Goal: Task Accomplishment & Management: Complete application form

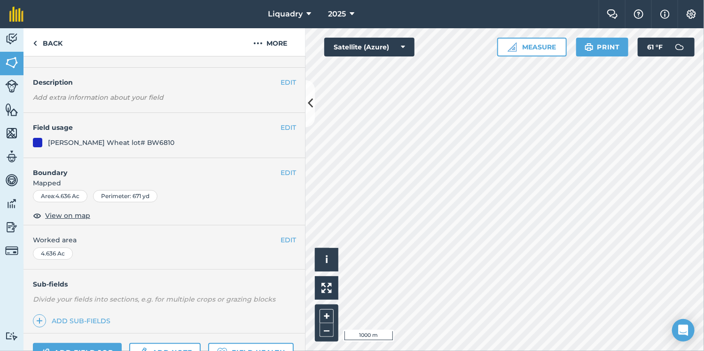
scroll to position [117, 0]
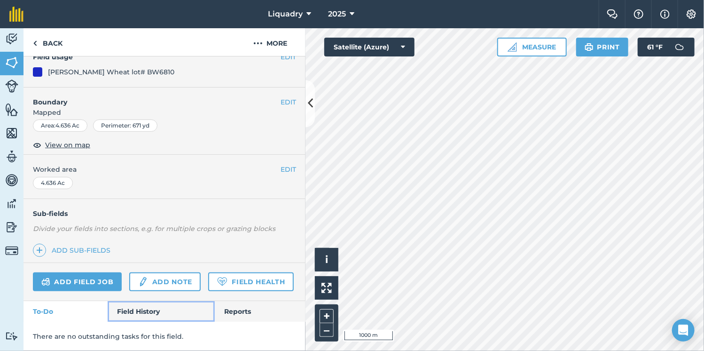
click at [156, 305] on link "Field History" at bounding box center [161, 311] width 107 height 21
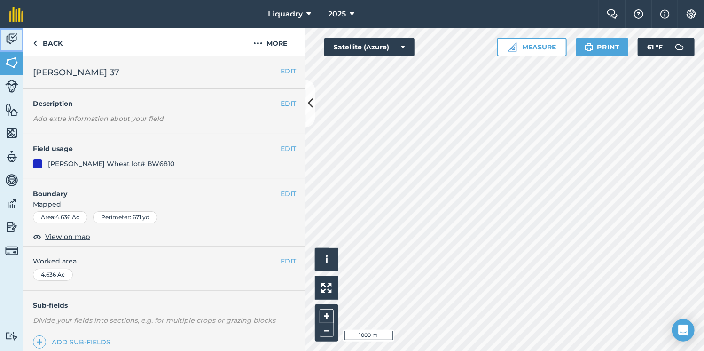
click at [6, 44] on img at bounding box center [11, 39] width 13 height 14
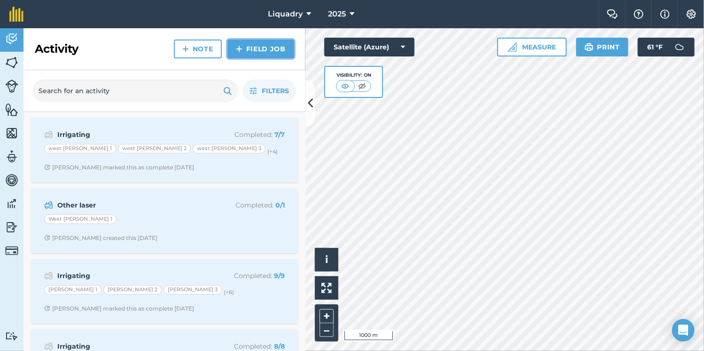
click at [240, 51] on img at bounding box center [239, 48] width 7 height 11
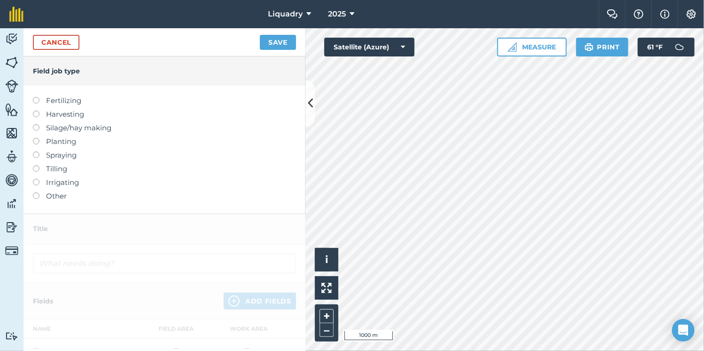
click at [36, 97] on label at bounding box center [39, 97] width 13 height 0
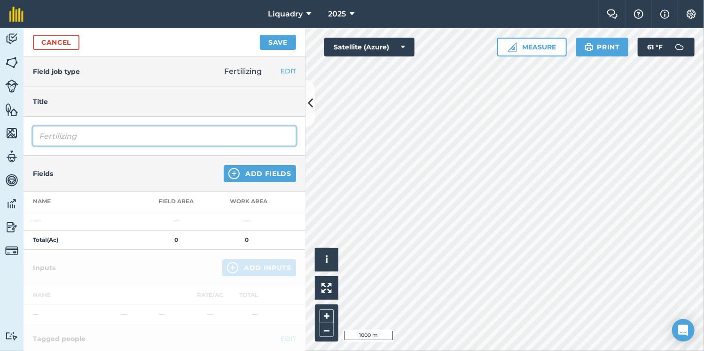
click at [99, 134] on input "Fertilizing" at bounding box center [164, 136] width 263 height 20
type input "Fertilizing/ Turkey 5 ton"
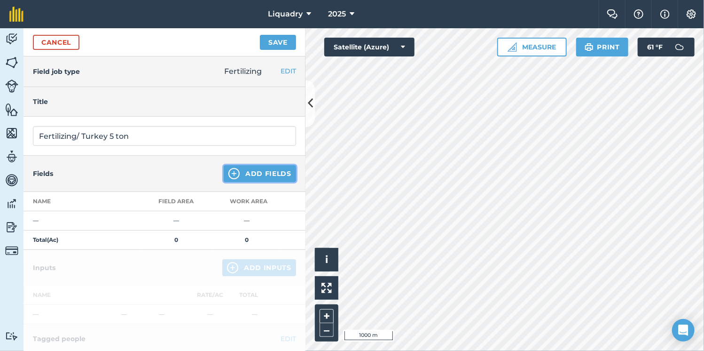
click at [264, 172] on button "Add Fields" at bounding box center [260, 173] width 72 height 17
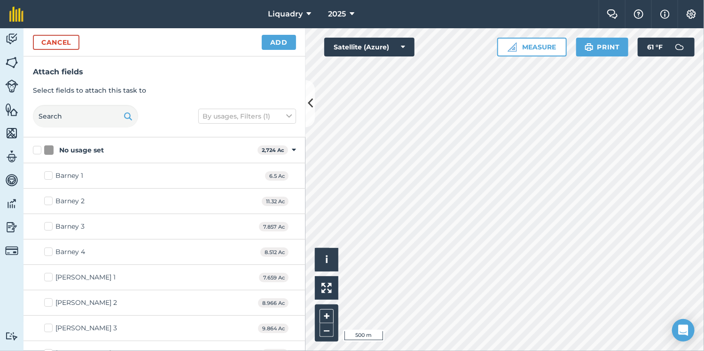
checkbox input "true"
checkbox input "false"
checkbox input "true"
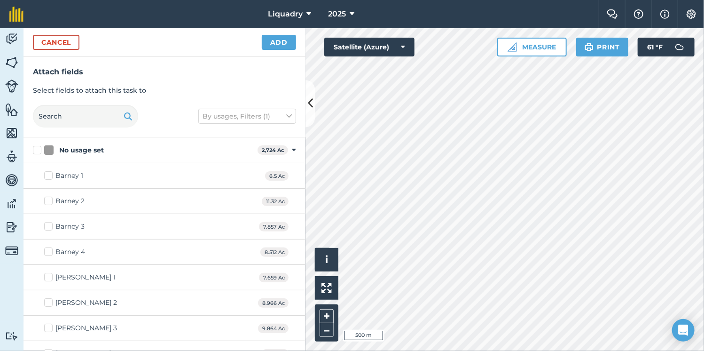
checkbox input "true"
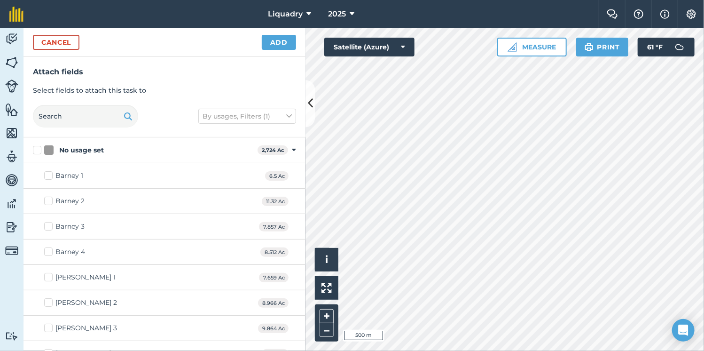
checkbox input "true"
click at [280, 42] on button "Add" at bounding box center [279, 42] width 34 height 15
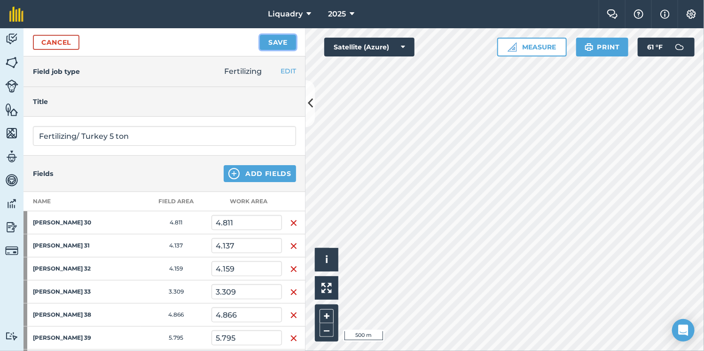
click at [276, 46] on button "Save" at bounding box center [278, 42] width 36 height 15
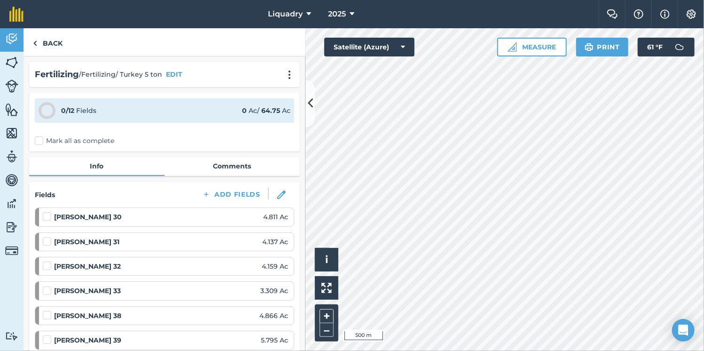
click at [39, 144] on label "Mark all as complete" at bounding box center [74, 141] width 79 height 10
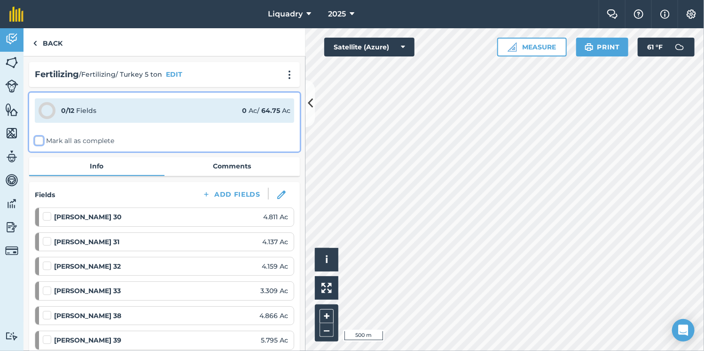
click at [39, 142] on input "Mark all as complete" at bounding box center [38, 139] width 6 height 6
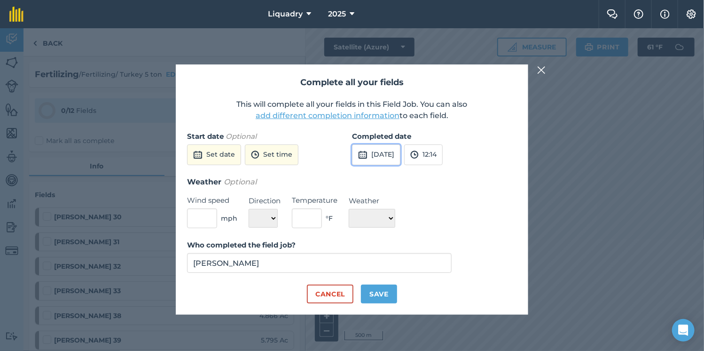
click at [399, 153] on button "[DATE]" at bounding box center [376, 154] width 48 height 21
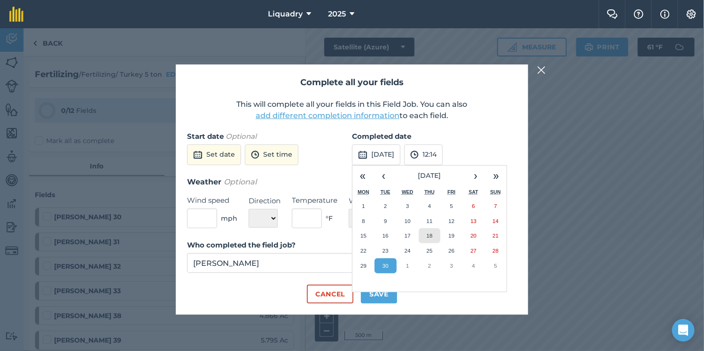
click at [427, 237] on abbr "18" at bounding box center [429, 235] width 6 height 6
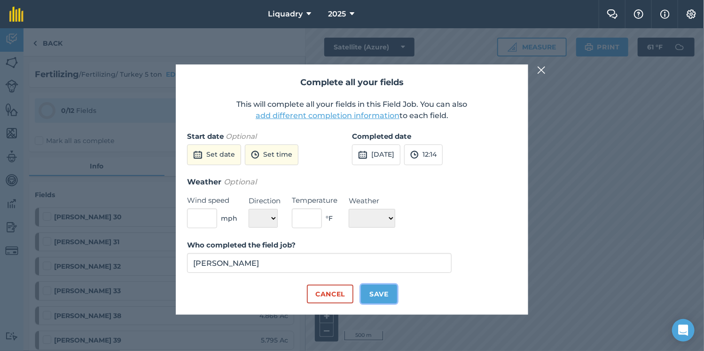
click at [382, 290] on button "Save" at bounding box center [379, 293] width 36 height 19
checkbox input "true"
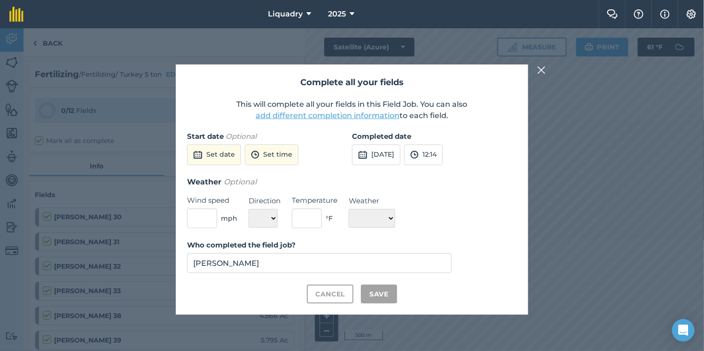
checkbox input "true"
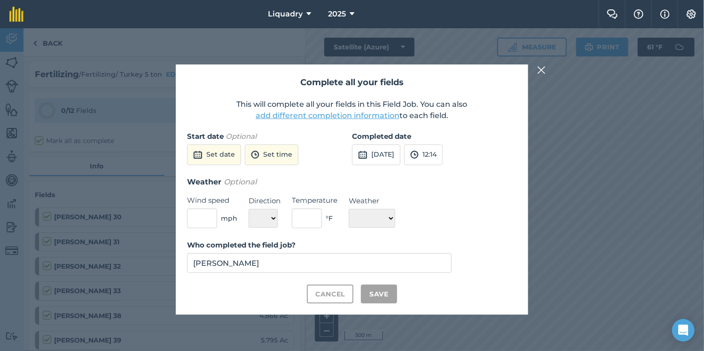
checkbox input "true"
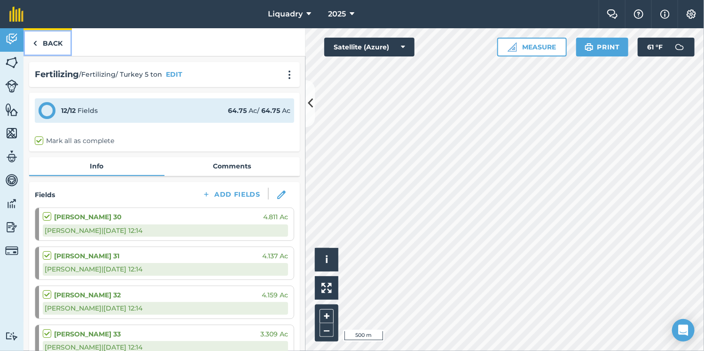
click at [51, 45] on link "Back" at bounding box center [47, 42] width 48 height 28
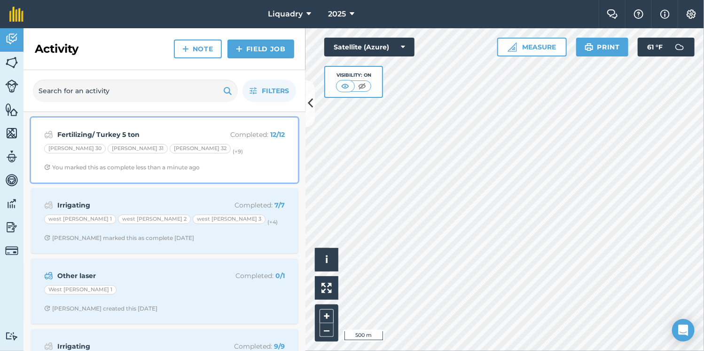
click at [181, 155] on div "[PERSON_NAME] 30 [PERSON_NAME] 31 [PERSON_NAME] 32 (+ 9 )" at bounding box center [164, 150] width 241 height 12
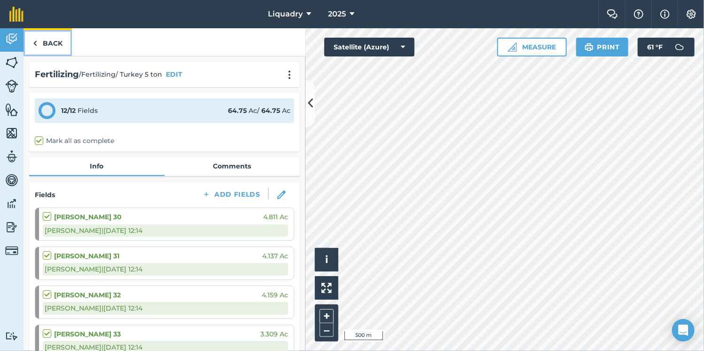
click at [42, 50] on link "Back" at bounding box center [47, 42] width 48 height 28
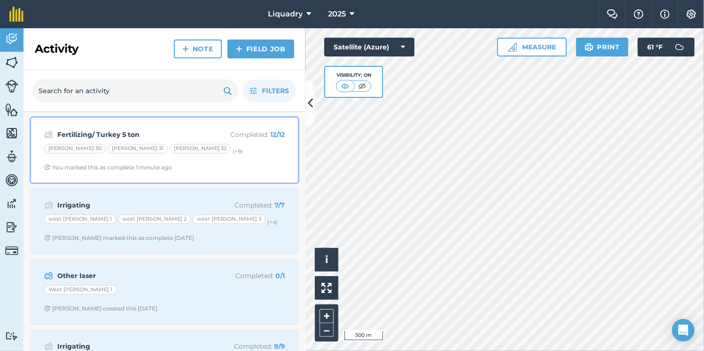
click at [163, 131] on strong "Fertilizing/ Turkey 5 ton" at bounding box center [131, 134] width 149 height 10
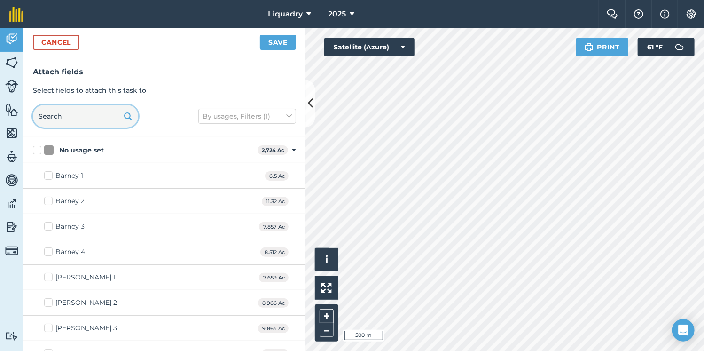
click at [68, 126] on input "text" at bounding box center [85, 116] width 105 height 23
click at [58, 113] on input "text" at bounding box center [85, 116] width 105 height 23
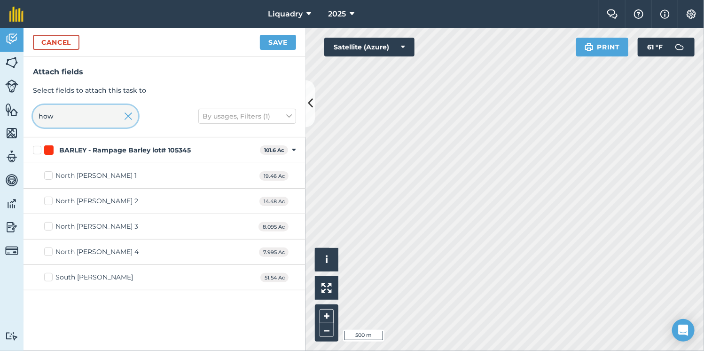
type input "how"
click at [50, 282] on div "South [PERSON_NAME] 51.54 Ac" at bounding box center [164, 277] width 282 height 25
click at [49, 279] on label "South [PERSON_NAME]" at bounding box center [88, 277] width 89 height 10
click at [49, 278] on input "South [PERSON_NAME]" at bounding box center [47, 275] width 6 height 6
checkbox input "true"
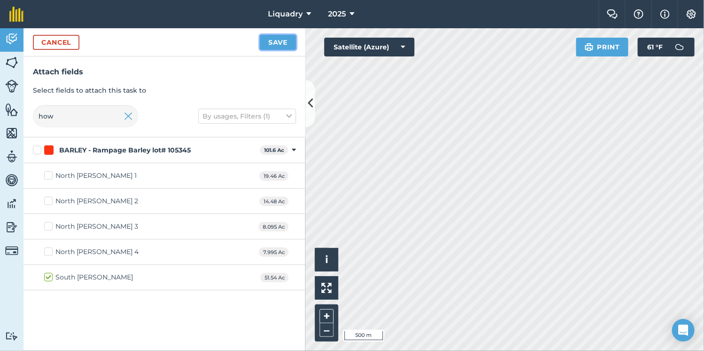
click at [271, 44] on button "Save" at bounding box center [278, 42] width 36 height 15
checkbox input "false"
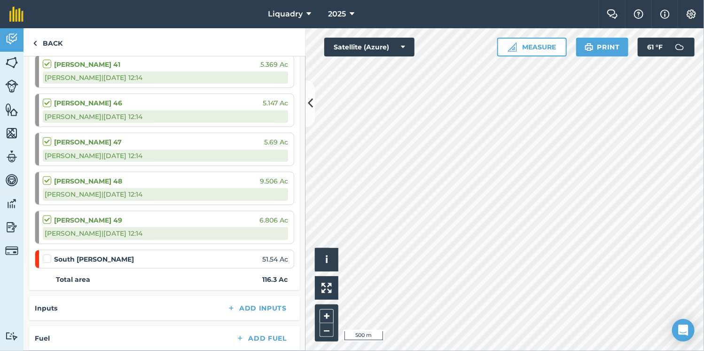
scroll to position [440, 0]
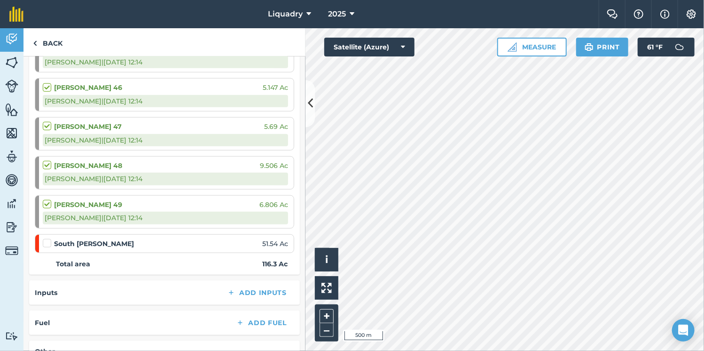
click at [49, 238] on label at bounding box center [48, 238] width 11 height 0
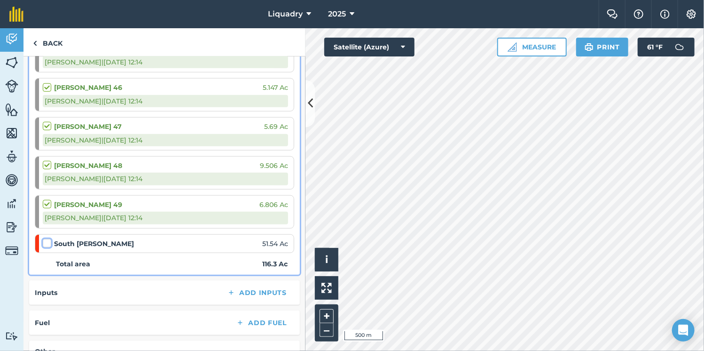
click at [49, 239] on input "checkbox" at bounding box center [46, 241] width 6 height 6
checkbox input "false"
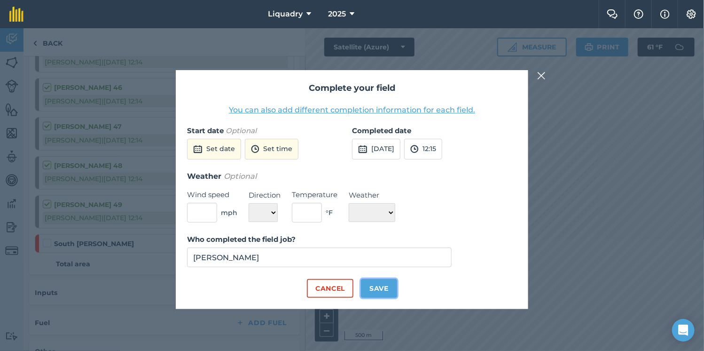
click at [381, 287] on button "Save" at bounding box center [379, 288] width 36 height 19
checkbox input "true"
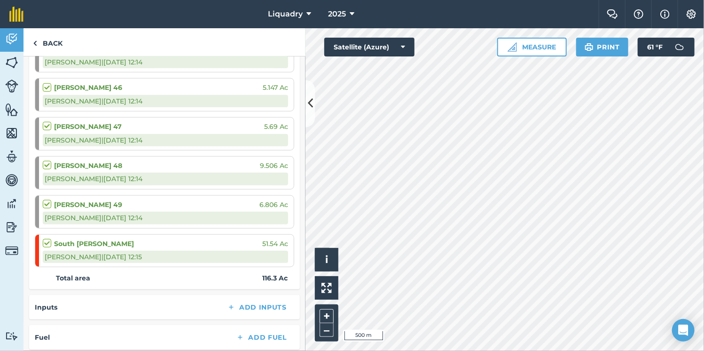
click at [130, 59] on div "Activity Fields Livestock Features Maps Team Vehicles Data Reporting Billing Tu…" at bounding box center [352, 189] width 704 height 322
click at [305, 113] on button at bounding box center [309, 103] width 9 height 47
